Goal: Find specific page/section: Find specific page/section

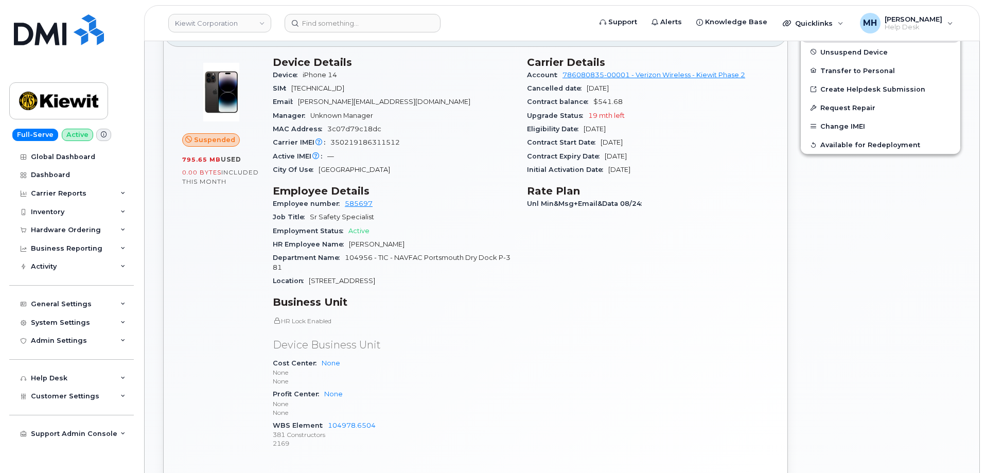
scroll to position [309, 0]
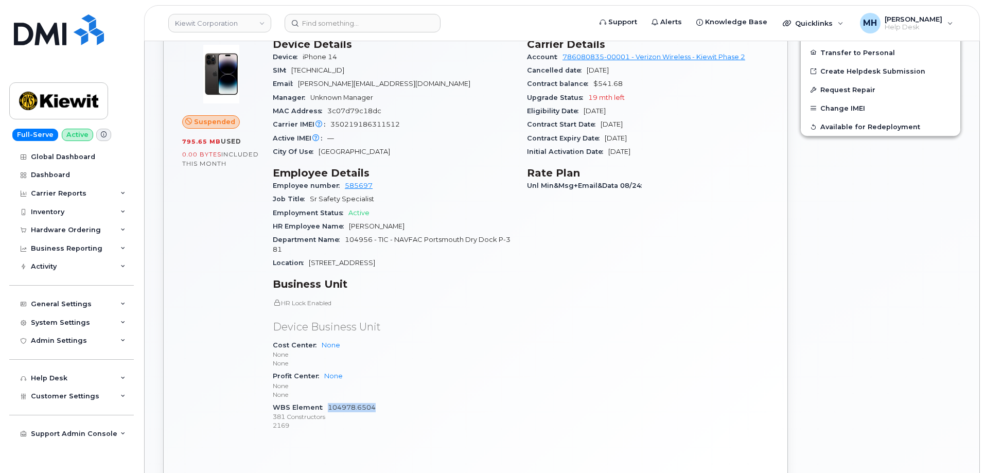
drag, startPoint x: 369, startPoint y: 411, endPoint x: 328, endPoint y: 411, distance: 40.1
click at [328, 411] on div "WBS Element 104978.6504 381 Constructors 2169" at bounding box center [394, 416] width 242 height 31
click at [84, 297] on div "General Settings" at bounding box center [71, 304] width 125 height 19
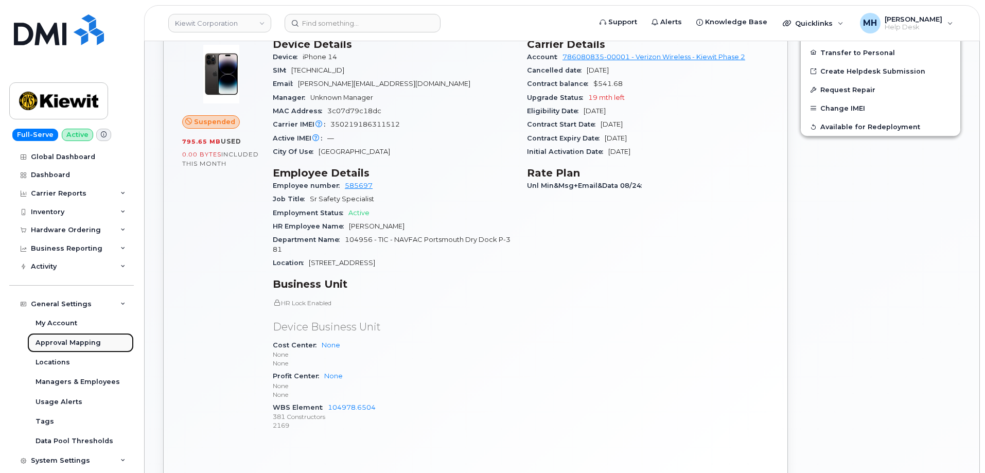
drag, startPoint x: 72, startPoint y: 339, endPoint x: 80, endPoint y: 340, distance: 7.7
click at [73, 339] on div "Approval Mapping" at bounding box center [68, 342] width 65 height 9
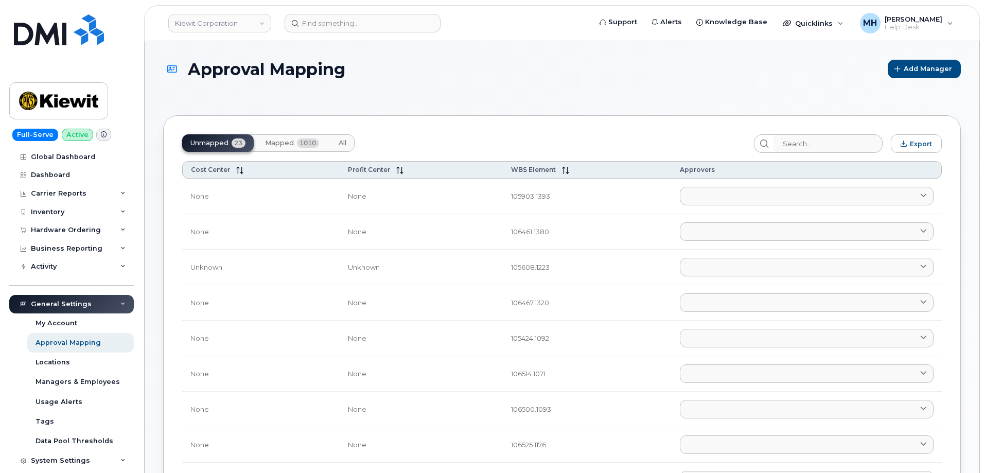
click at [313, 135] on button "Mapped 1010" at bounding box center [292, 142] width 71 height 17
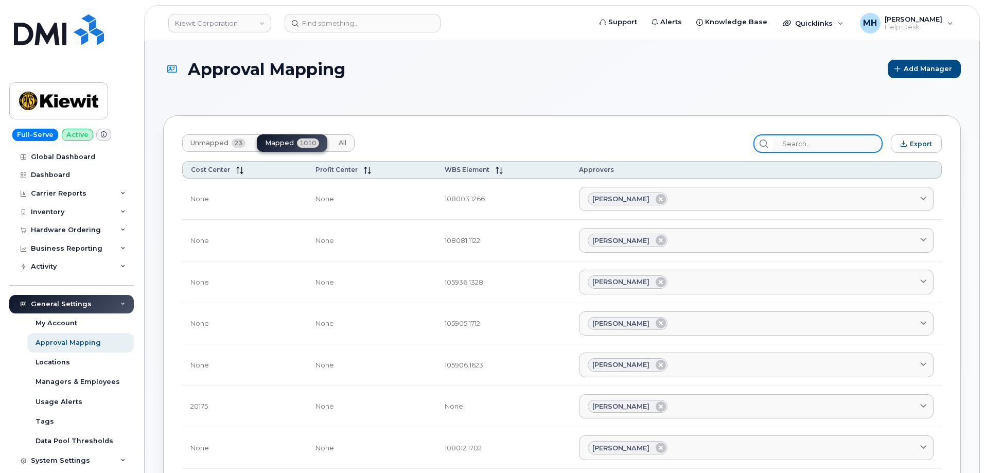
click at [862, 144] on input "search" at bounding box center [828, 143] width 110 height 19
paste input "104978.6504"
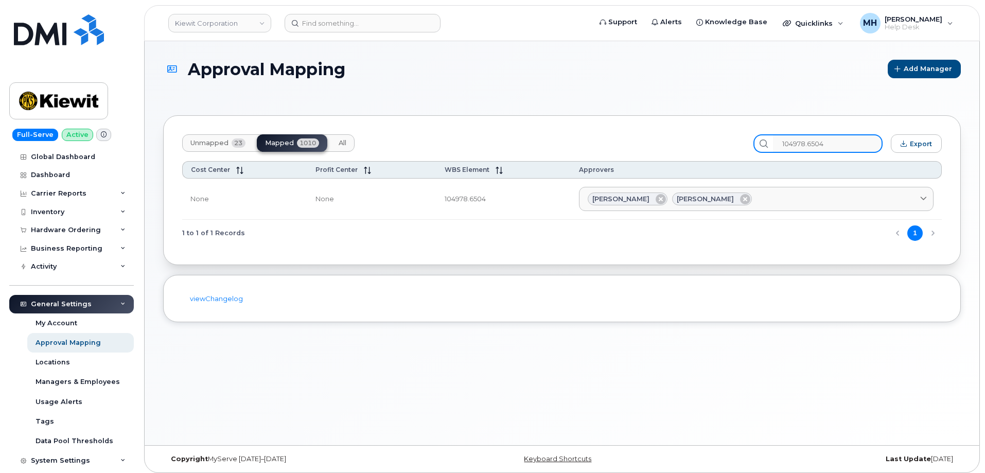
type input "104978.6504"
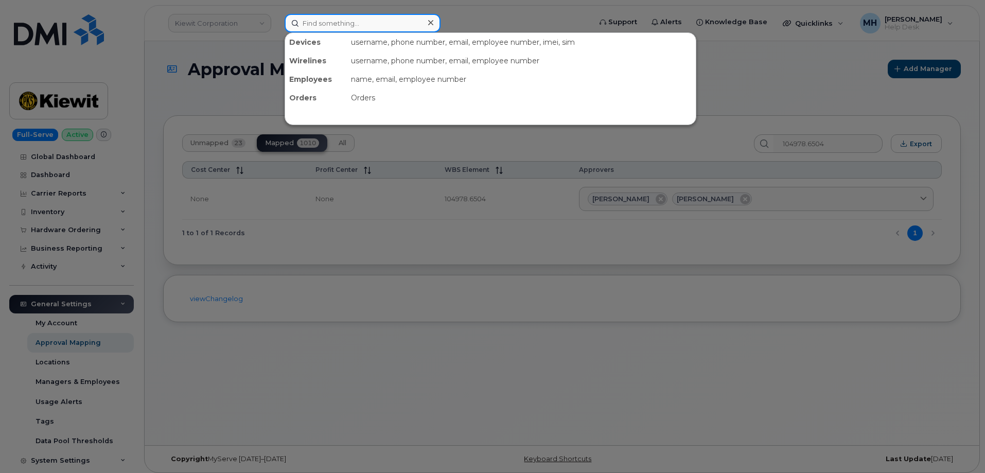
click at [380, 15] on input at bounding box center [363, 23] width 156 height 19
paste input "603-812-7352"
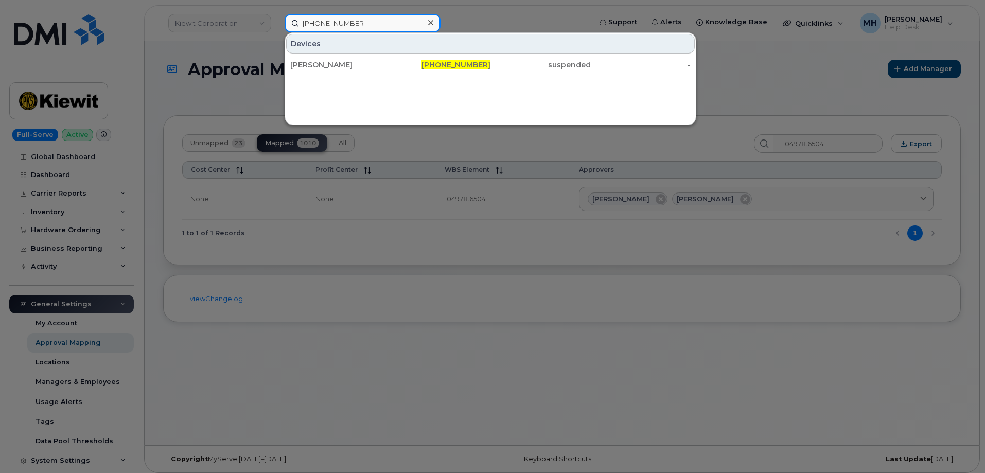
type input "603-812-7352"
click at [342, 75] on div "Devices Christopher Zigler 603-812-7352 suspended -" at bounding box center [491, 78] width 412 height 93
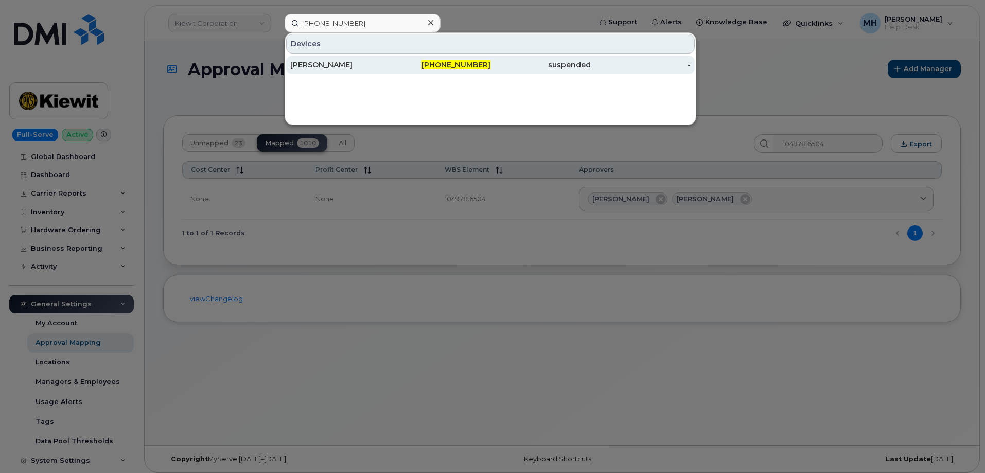
click at [342, 71] on div "Christopher Zigler" at bounding box center [340, 65] width 100 height 19
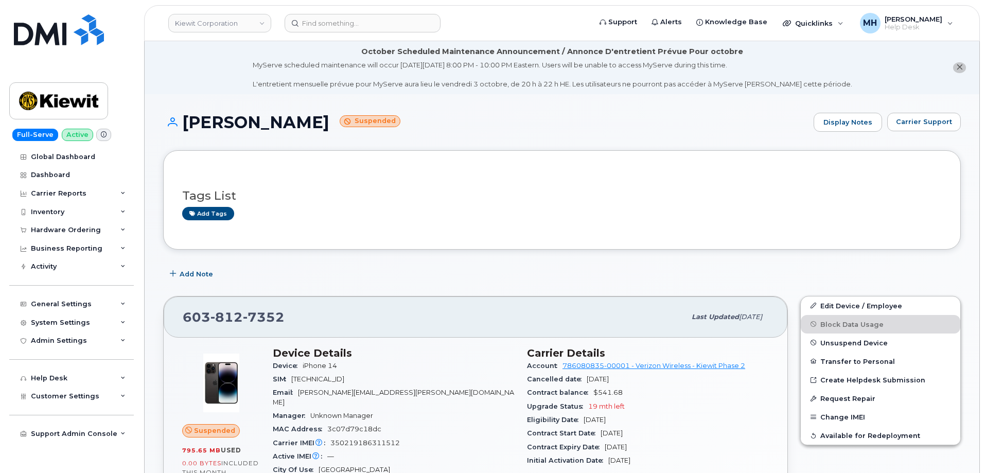
drag, startPoint x: 342, startPoint y: 120, endPoint x: 174, endPoint y: 121, distance: 168.3
click at [172, 121] on h1 "Christopher Zigler Suspended" at bounding box center [485, 122] width 645 height 18
copy h1 "Christopher Zigler"
click at [394, 19] on input at bounding box center [363, 23] width 156 height 19
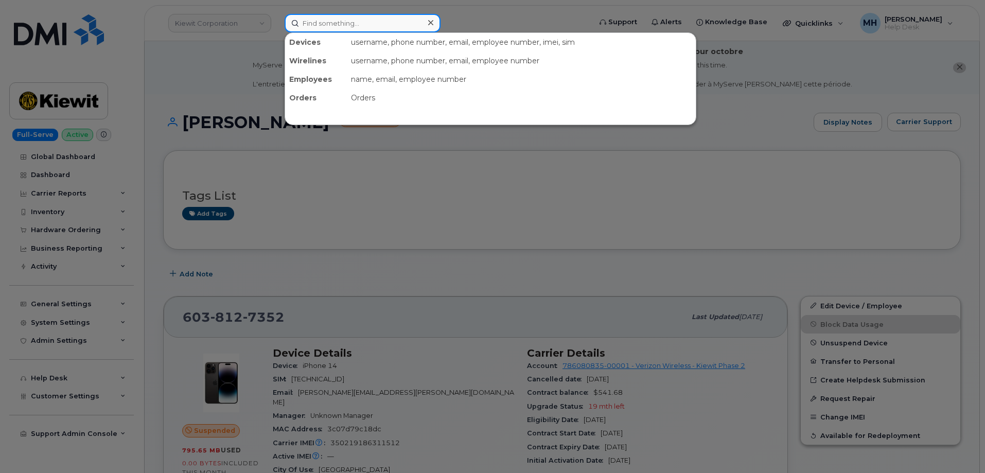
paste input "323-203-8713"
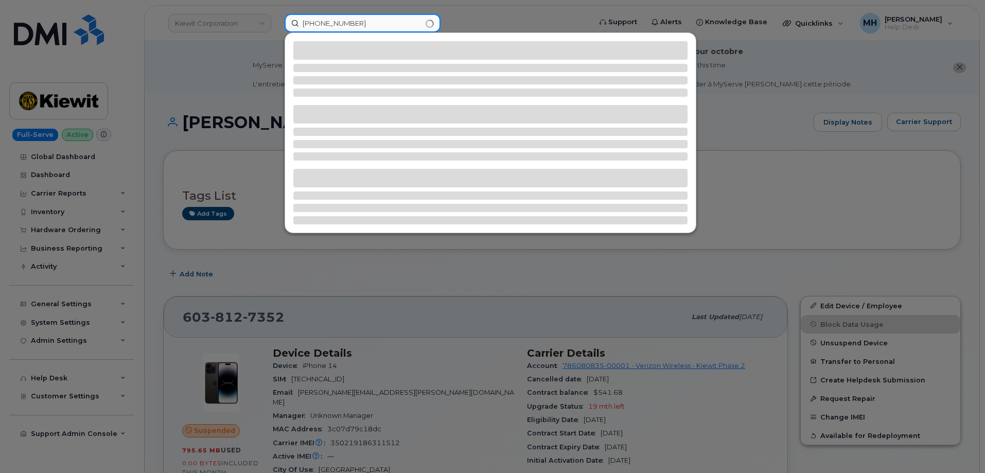
type input "323-203-8713"
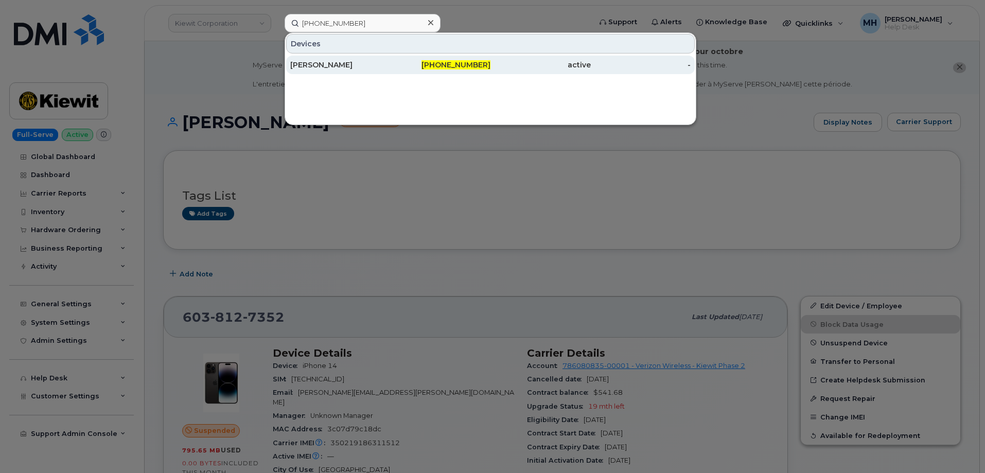
drag, startPoint x: 324, startPoint y: 65, endPoint x: 316, endPoint y: 69, distance: 9.0
click at [324, 65] on div "[PERSON_NAME]" at bounding box center [340, 65] width 100 height 10
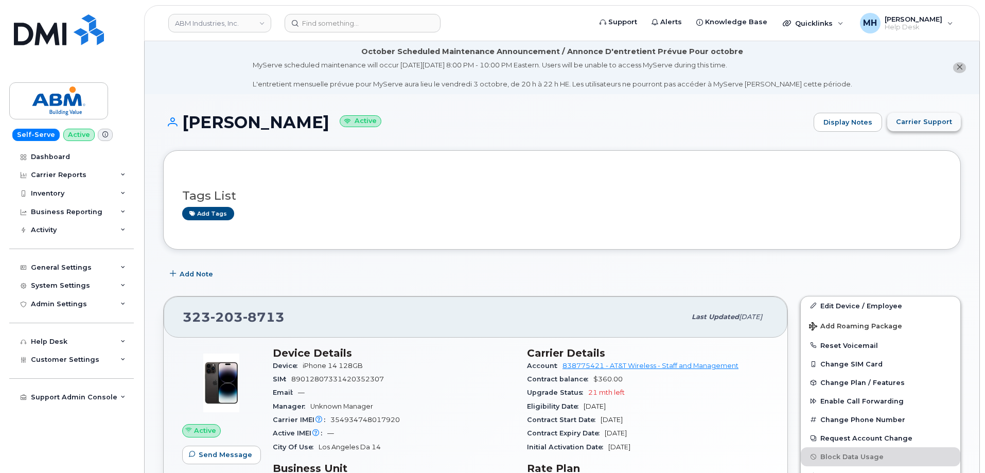
click at [920, 124] on span "Carrier Support" at bounding box center [924, 122] width 56 height 10
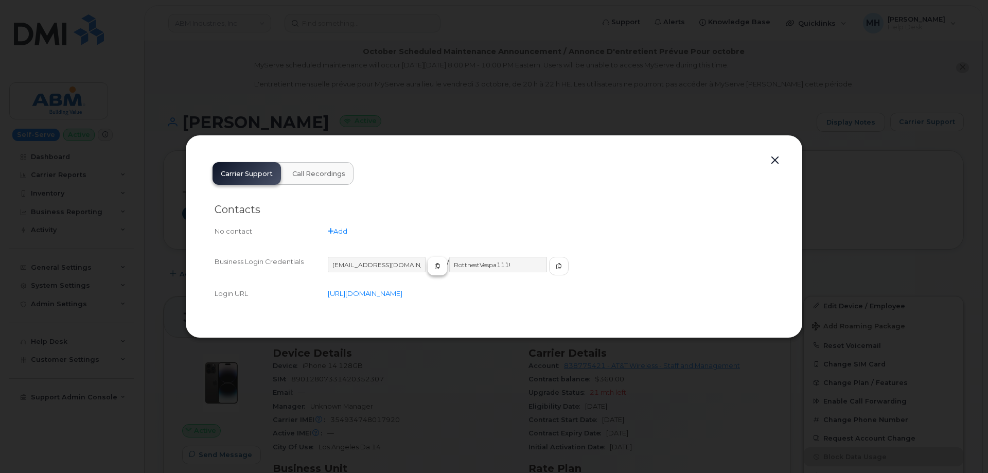
click at [434, 269] on icon "button" at bounding box center [437, 266] width 6 height 6
drag, startPoint x: 533, startPoint y: 268, endPoint x: 366, endPoint y: 354, distance: 187.6
click at [556, 268] on icon "button" at bounding box center [559, 266] width 6 height 6
click at [774, 161] on button "button" at bounding box center [774, 160] width 15 height 14
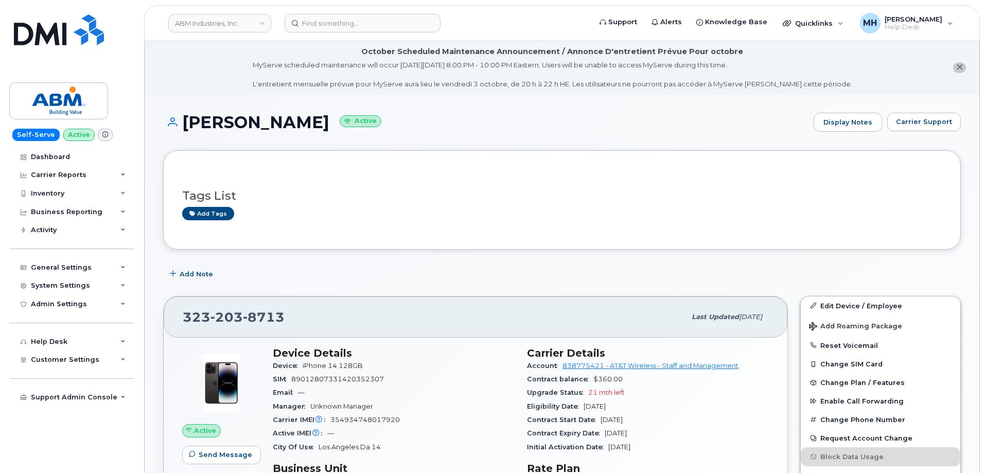
click at [395, 5] on div "ABM Industries, Inc. Support Alerts Knowledge Base Quicklinks Suspend / Cancel …" at bounding box center [562, 23] width 836 height 36
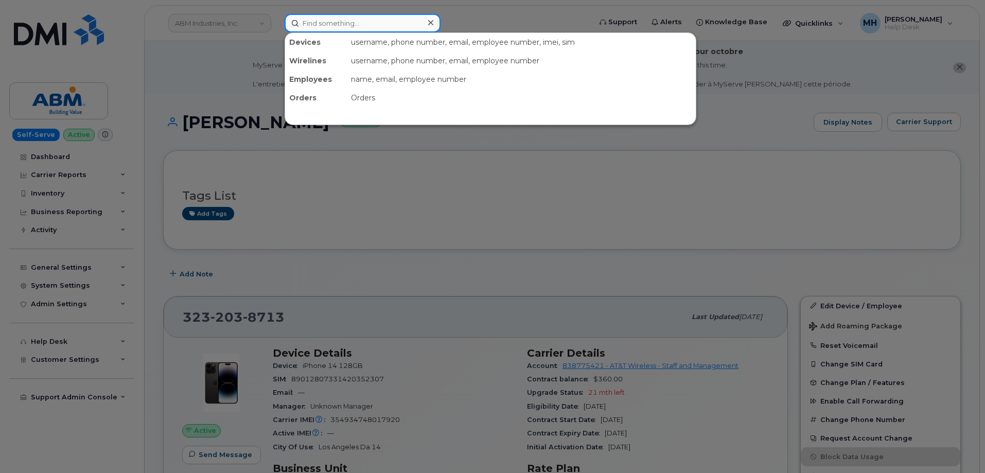
click at [385, 24] on input at bounding box center [363, 23] width 156 height 19
paste input "806-782-5963"
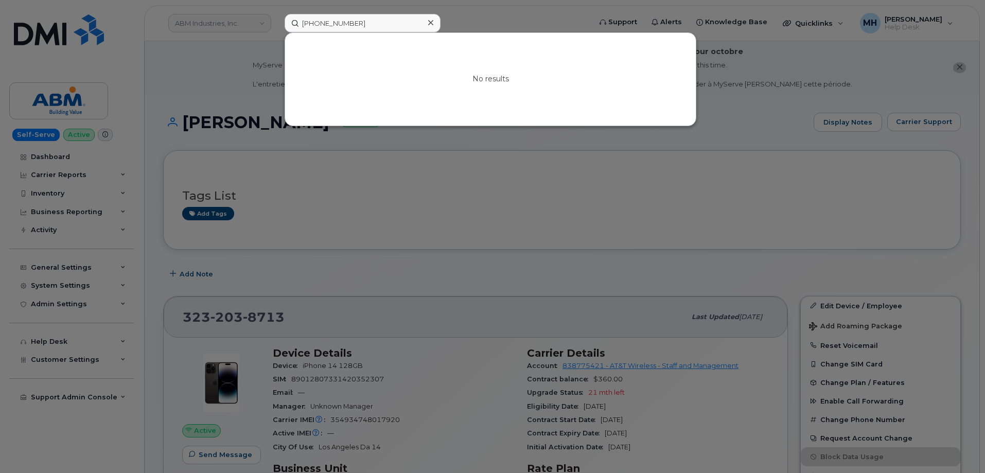
click at [310, 153] on div at bounding box center [492, 236] width 985 height 473
drag, startPoint x: 368, startPoint y: 24, endPoint x: 276, endPoint y: 25, distance: 91.6
click at [276, 25] on div "806-782-5963 No results" at bounding box center [434, 23] width 316 height 19
paste input "300707"
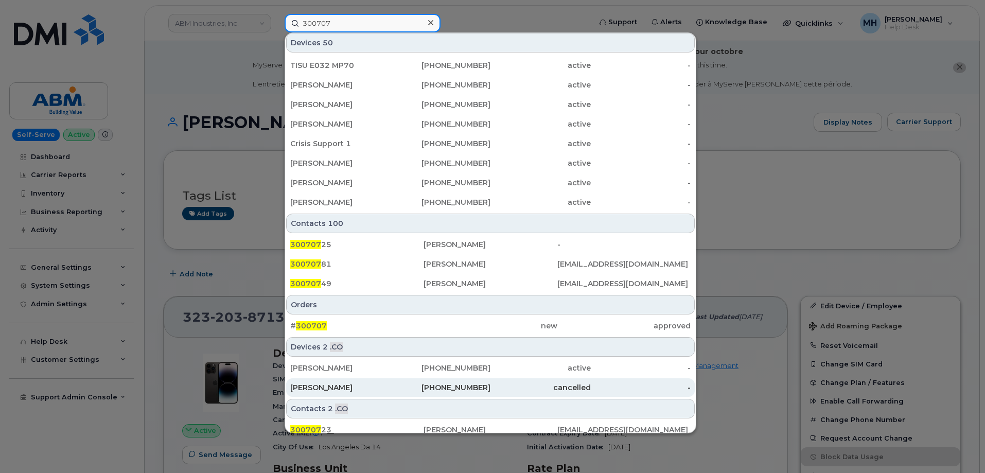
scroll to position [261, 0]
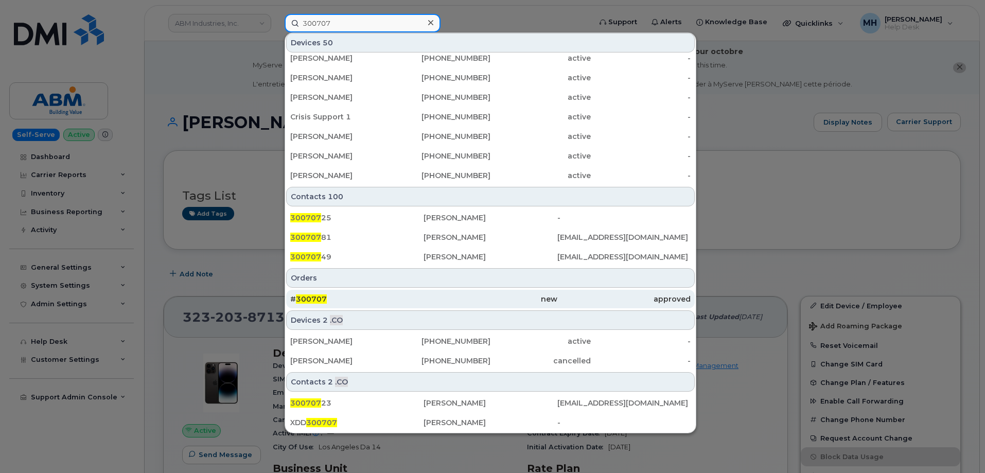
type input "300707"
click at [386, 291] on div "# 300707" at bounding box center [356, 299] width 133 height 19
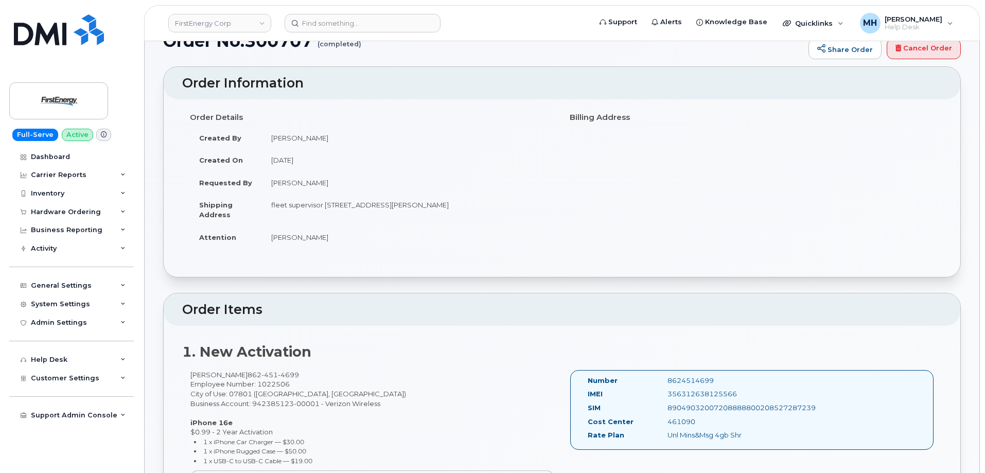
scroll to position [51, 0]
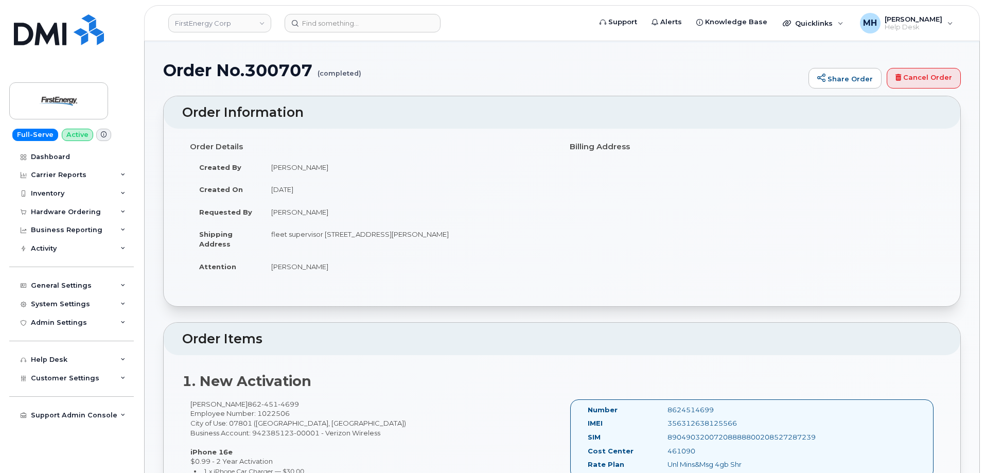
drag, startPoint x: 470, startPoint y: 232, endPoint x: 328, endPoint y: 232, distance: 142.1
click at [325, 232] on td "fleet supervisor 105 E Mcfarlan St DOVER NJ 07801-3537 UNITED STATES" at bounding box center [408, 239] width 292 height 32
copy td "105 E Mcfarlan St DOVER NJ 07801-3537"
click at [417, 28] on input at bounding box center [363, 23] width 156 height 19
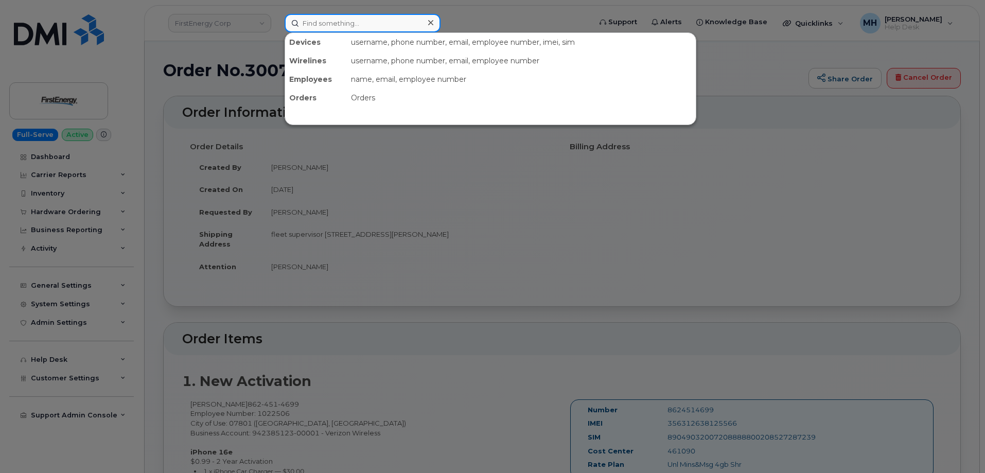
paste input "330-807-1974"
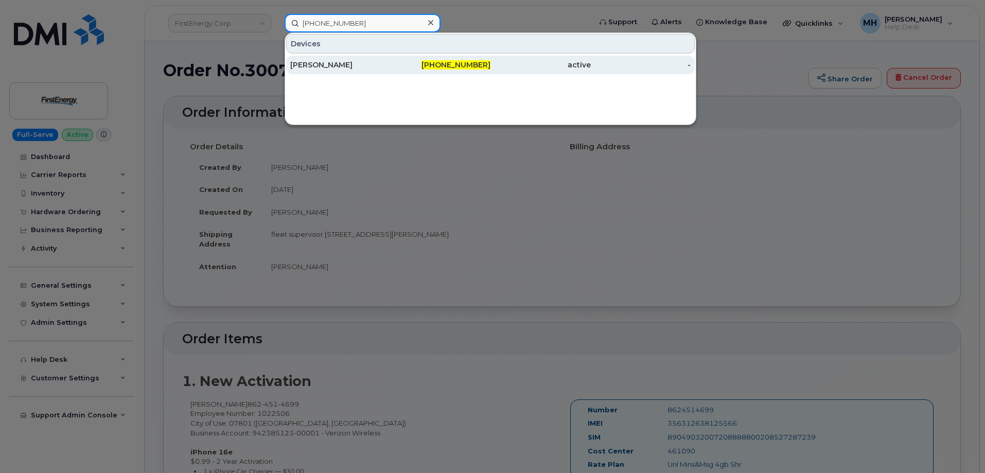
type input "330-807-1974"
click at [421, 66] on div "330-807-1974" at bounding box center [441, 65] width 100 height 10
